Goal: Transaction & Acquisition: Purchase product/service

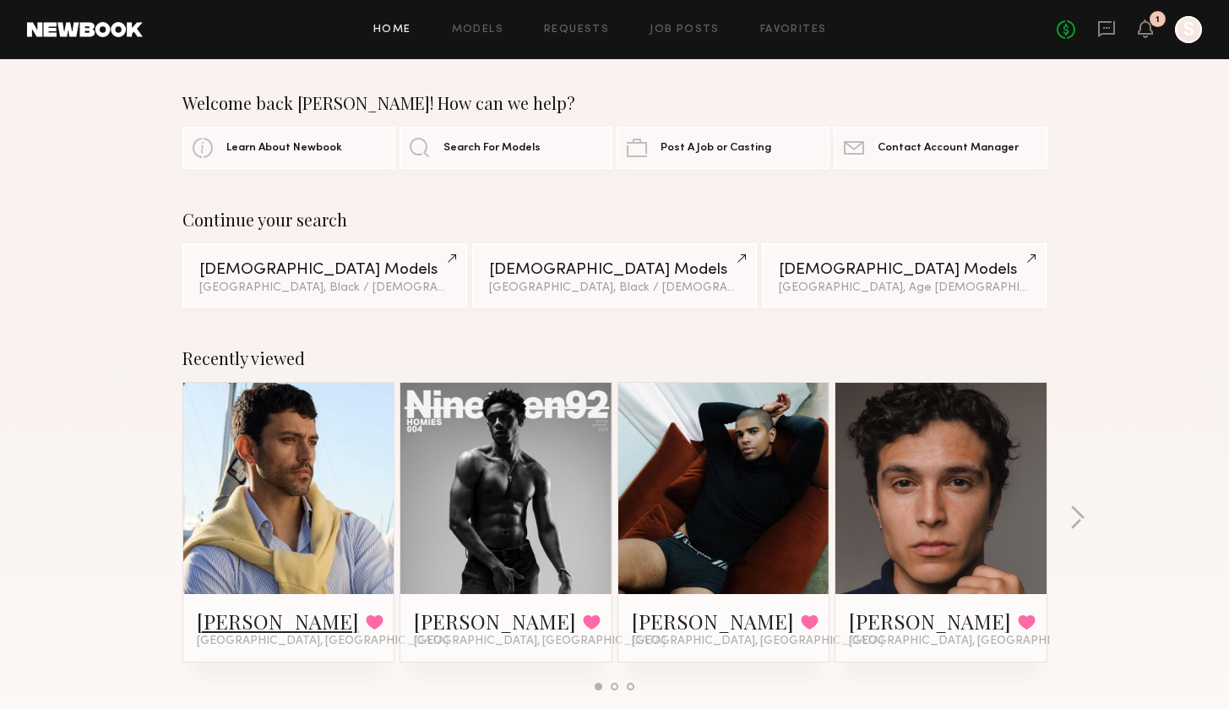
click at [236, 631] on link "[PERSON_NAME]" at bounding box center [278, 620] width 162 height 27
